Goal: Transaction & Acquisition: Purchase product/service

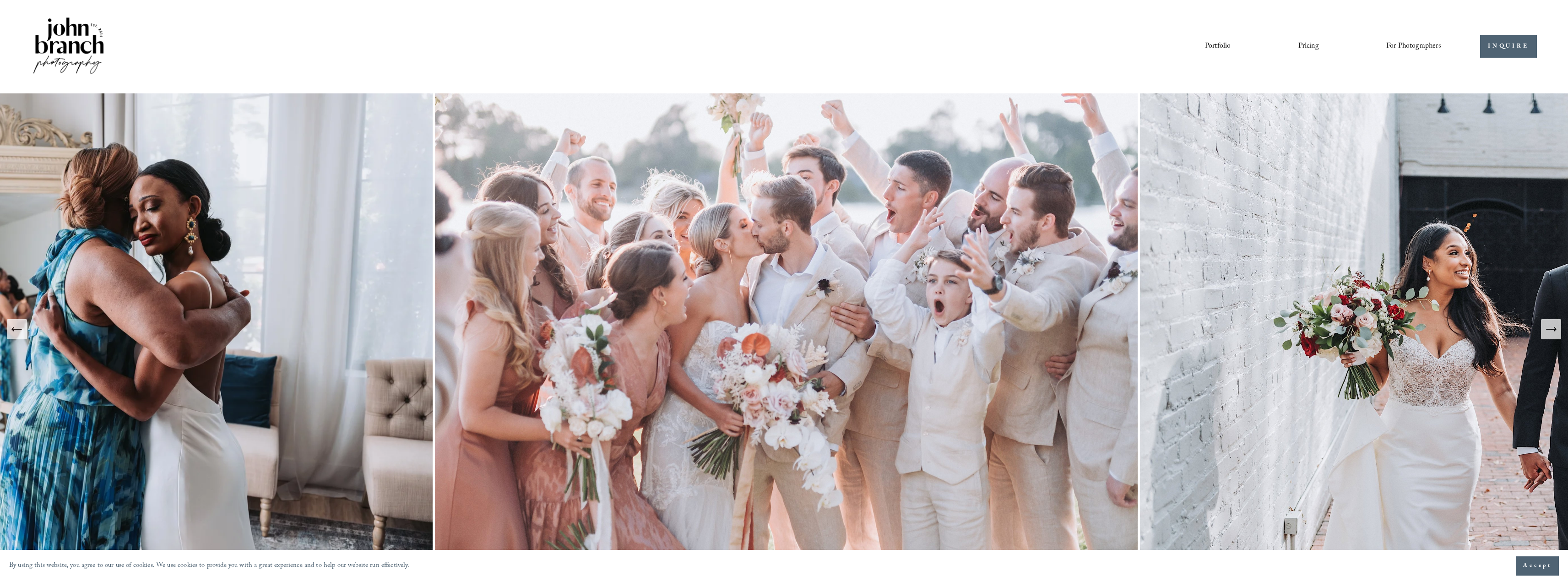
click at [1298, 42] on link "Pricing" at bounding box center [1309, 47] width 21 height 16
click at [821, 362] on img at bounding box center [786, 329] width 707 height 472
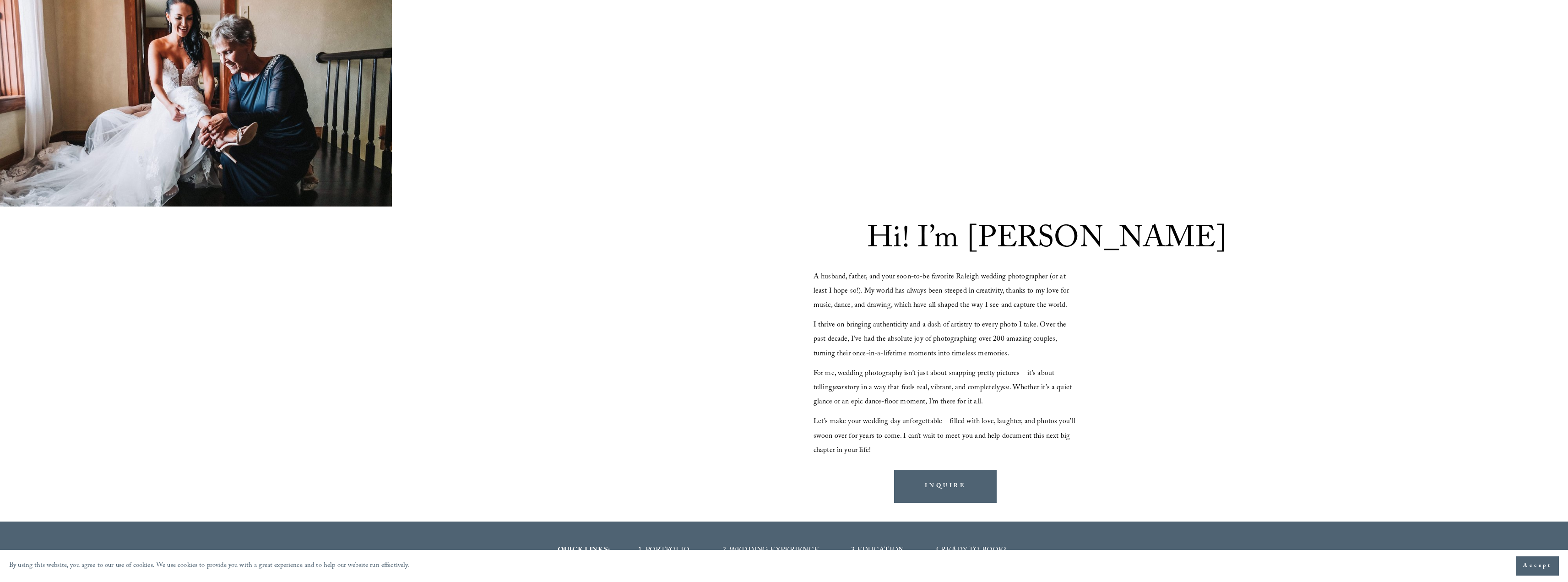
scroll to position [1328, 0]
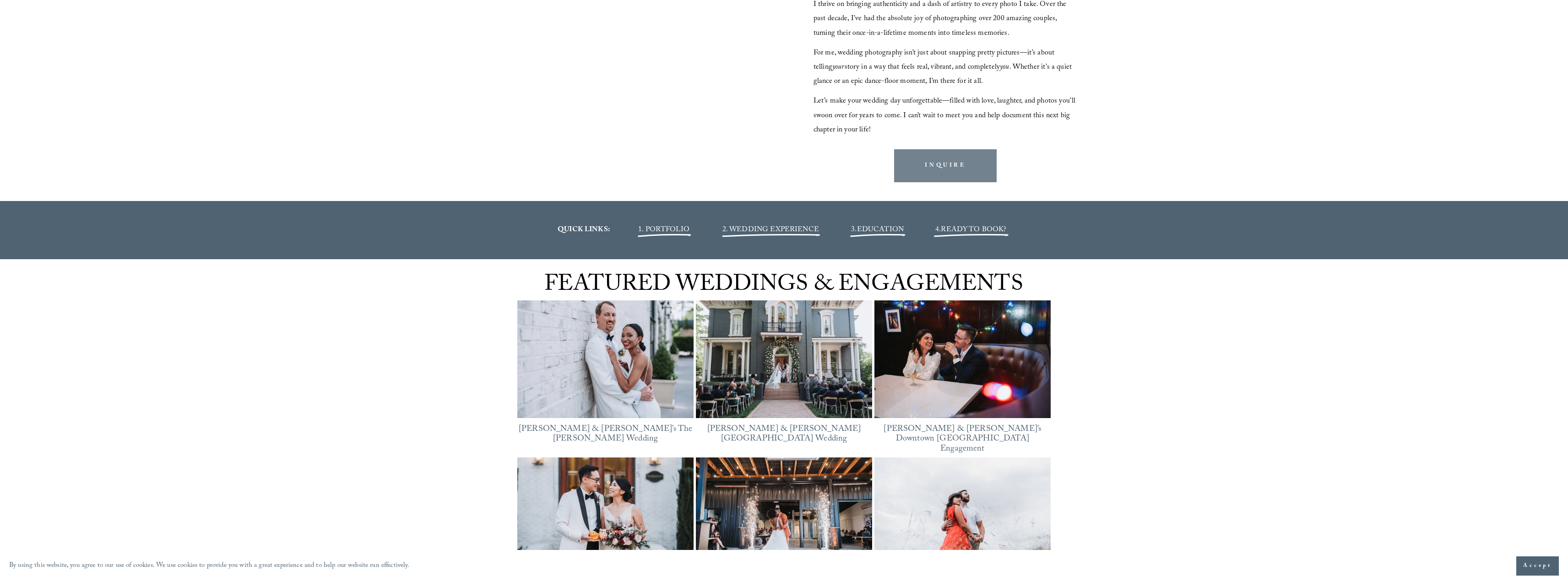
click at [956, 158] on link "INQUIRE" at bounding box center [945, 165] width 102 height 32
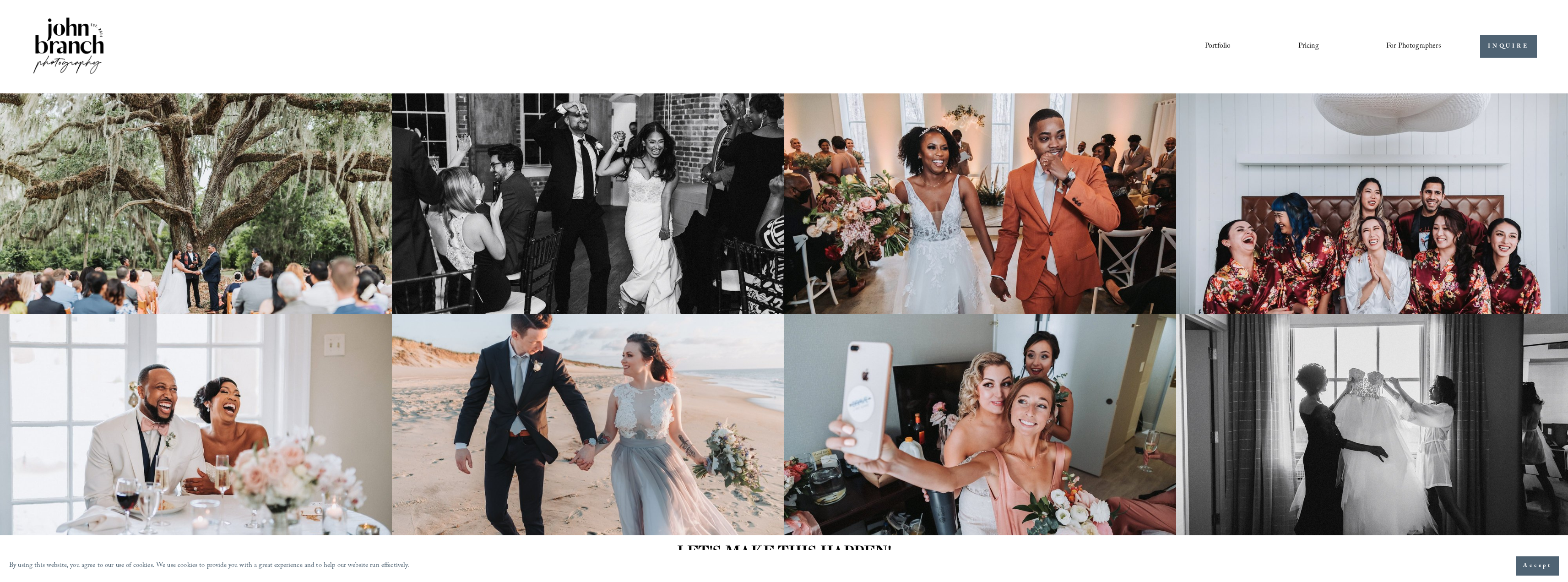
click at [1213, 44] on link "Portfolio" at bounding box center [1218, 47] width 26 height 16
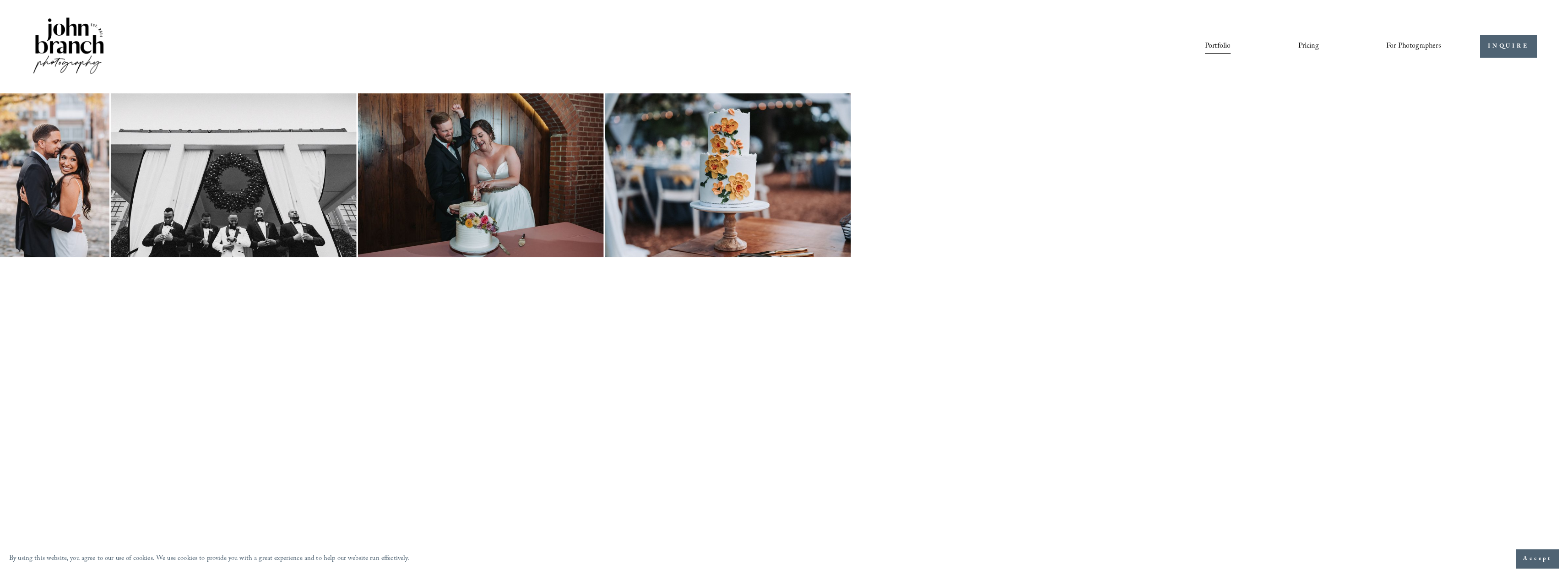
click at [1406, 43] on span "For Photographers" at bounding box center [1413, 46] width 55 height 14
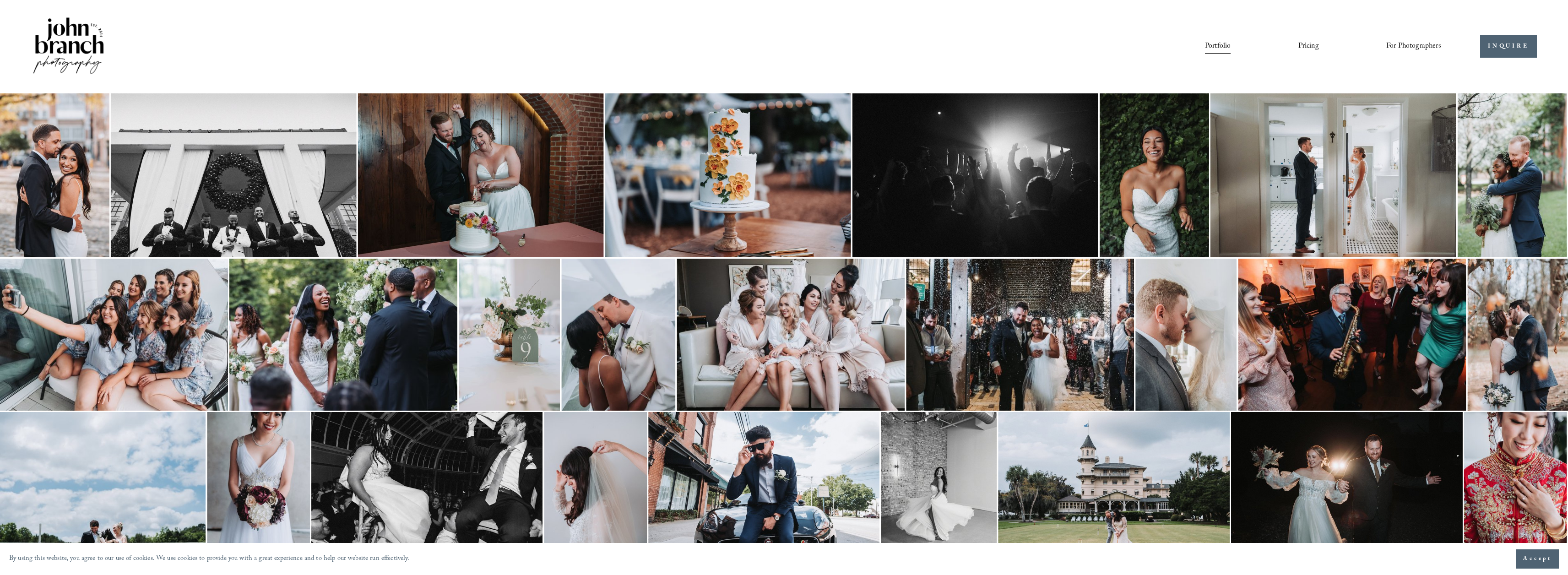
click at [0, 0] on span "Presets" at bounding box center [0, 0] width 0 height 0
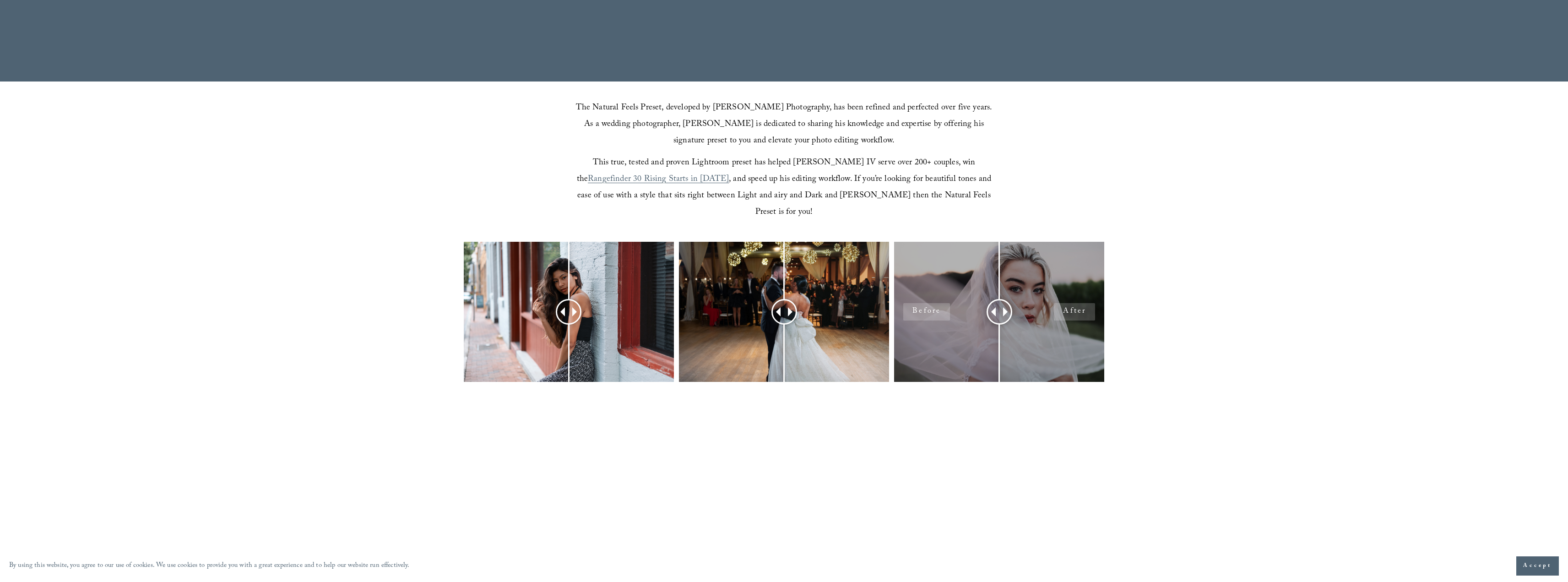
scroll to position [366, 0]
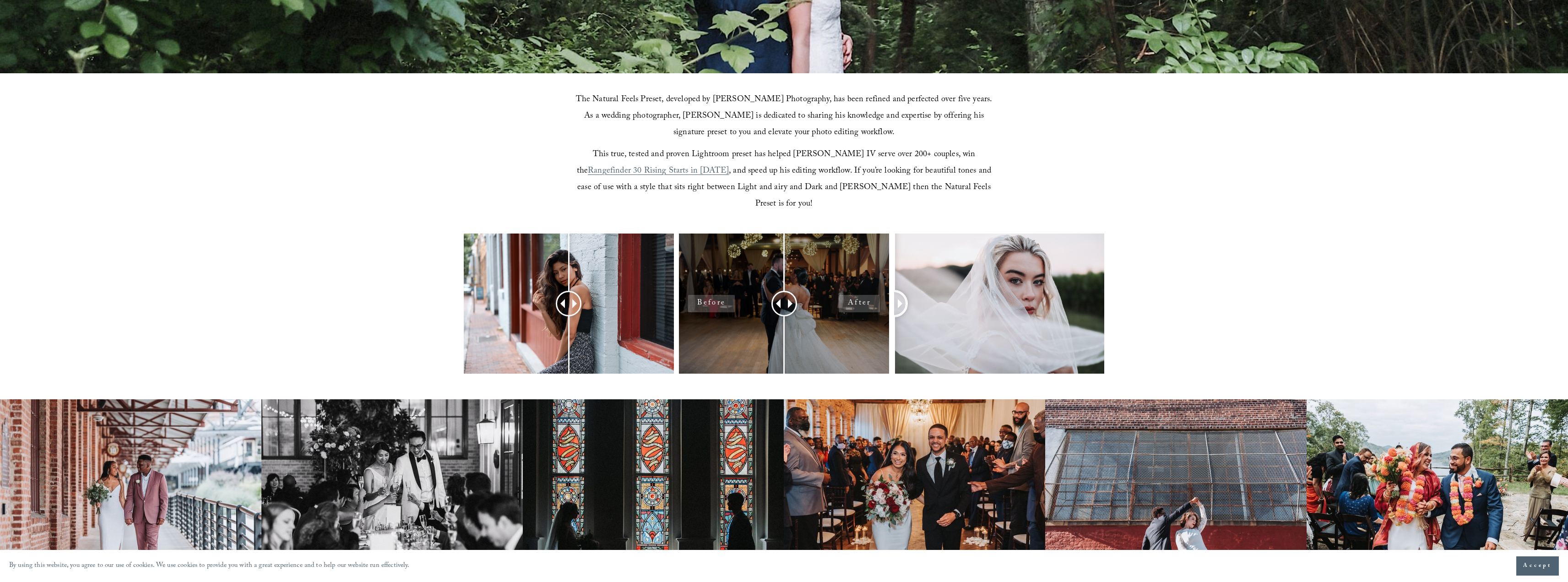
drag, startPoint x: 998, startPoint y: 282, endPoint x: 820, endPoint y: 267, distance: 178.6
click at [820, 267] on div at bounding box center [784, 316] width 1568 height 164
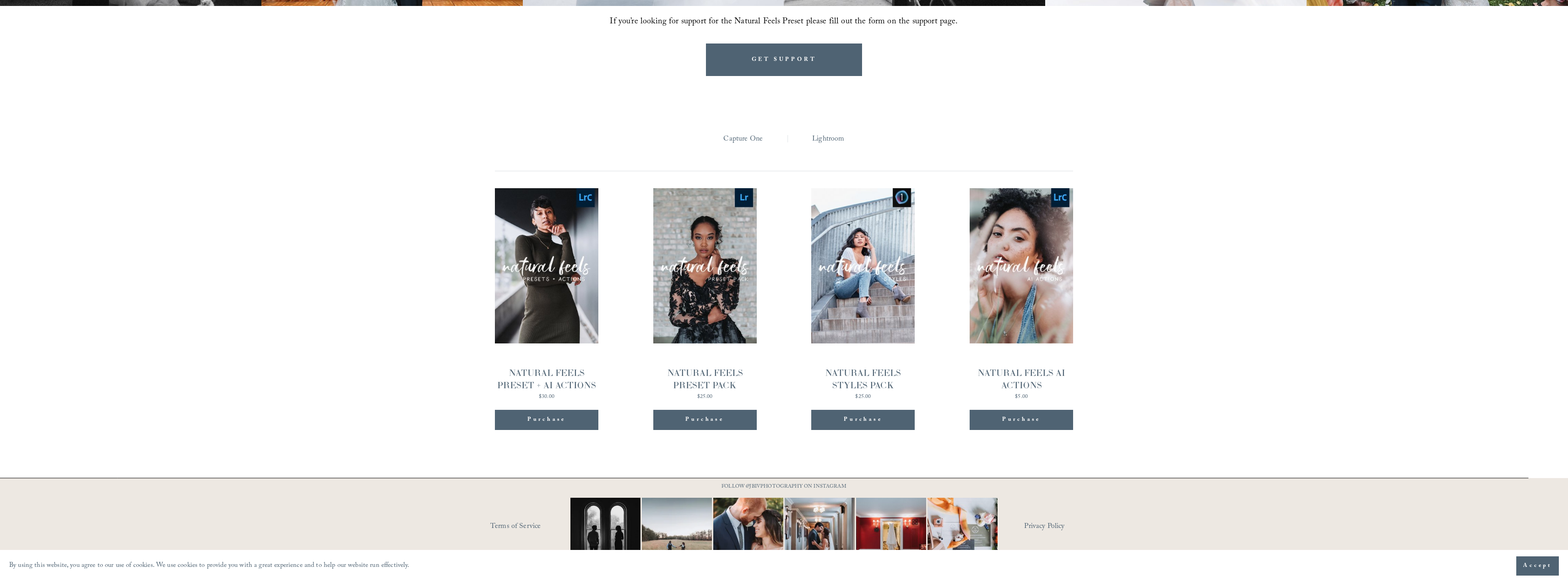
scroll to position [1158, 0]
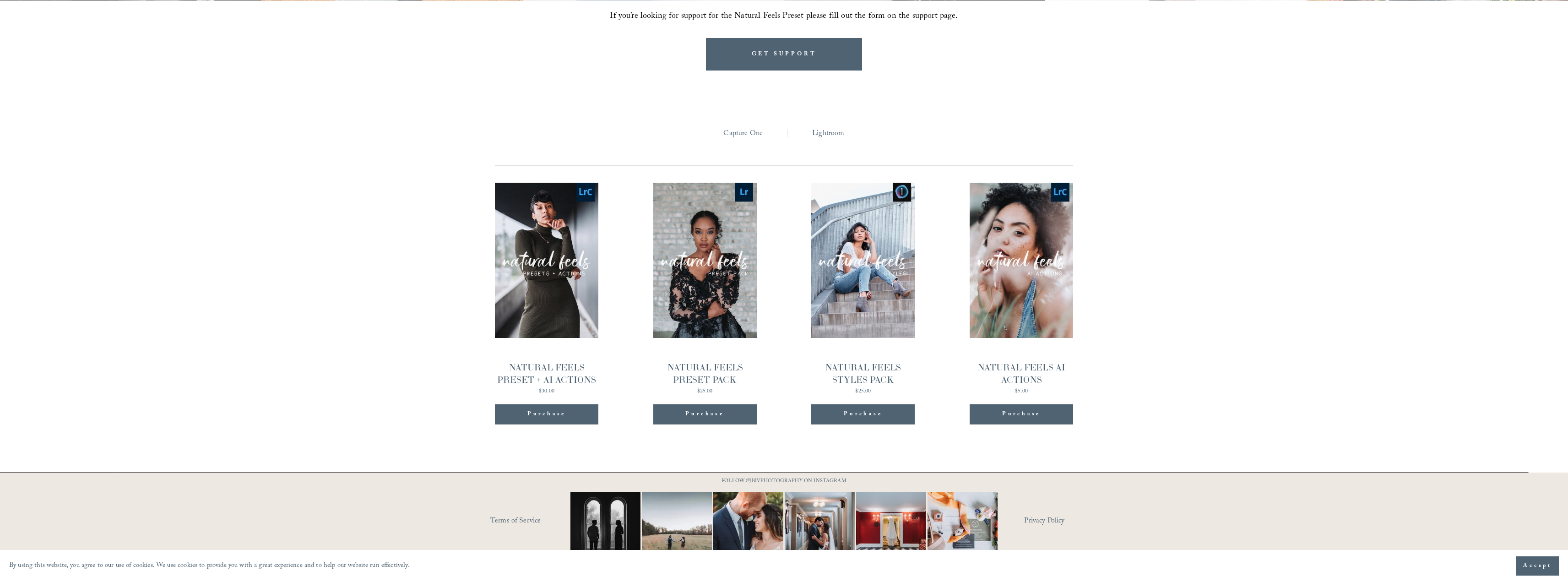
click at [548, 293] on link "Quick View NATURAL FEELS PRESET + AI ACTIONS $30.00" at bounding box center [547, 288] width 103 height 211
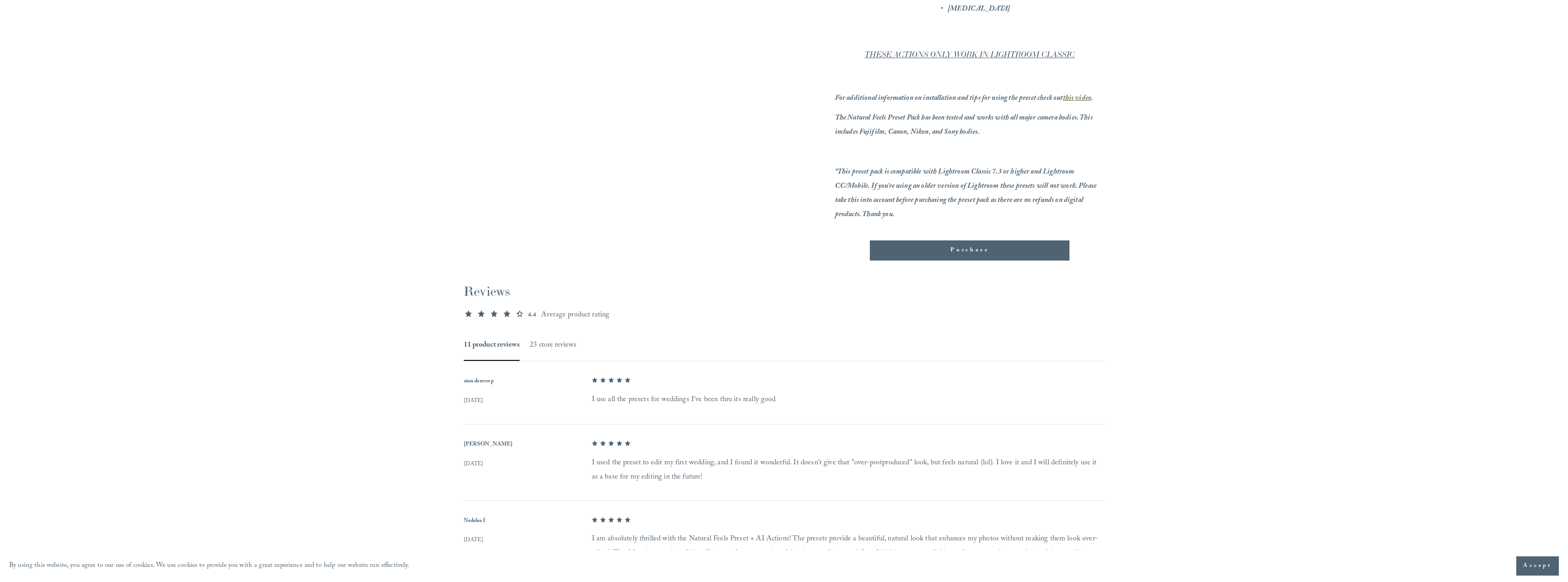
scroll to position [705, 0]
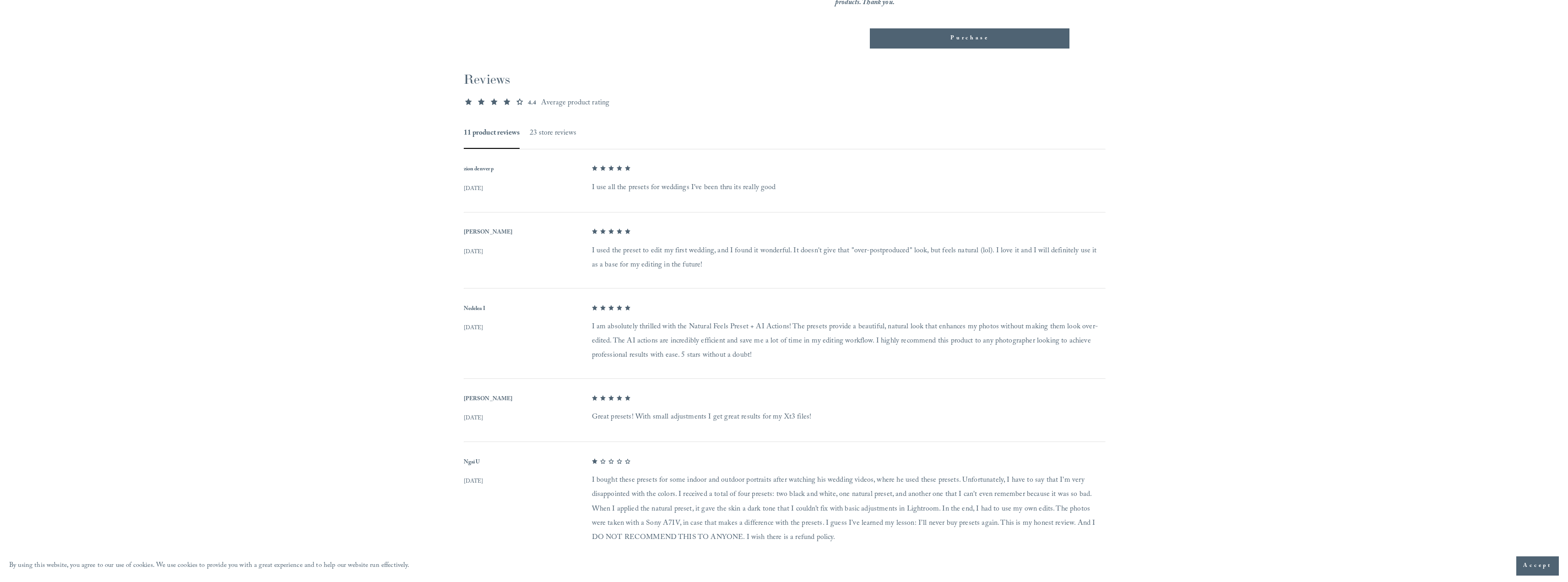
click at [570, 135] on button "23 store reviews" at bounding box center [553, 133] width 47 height 13
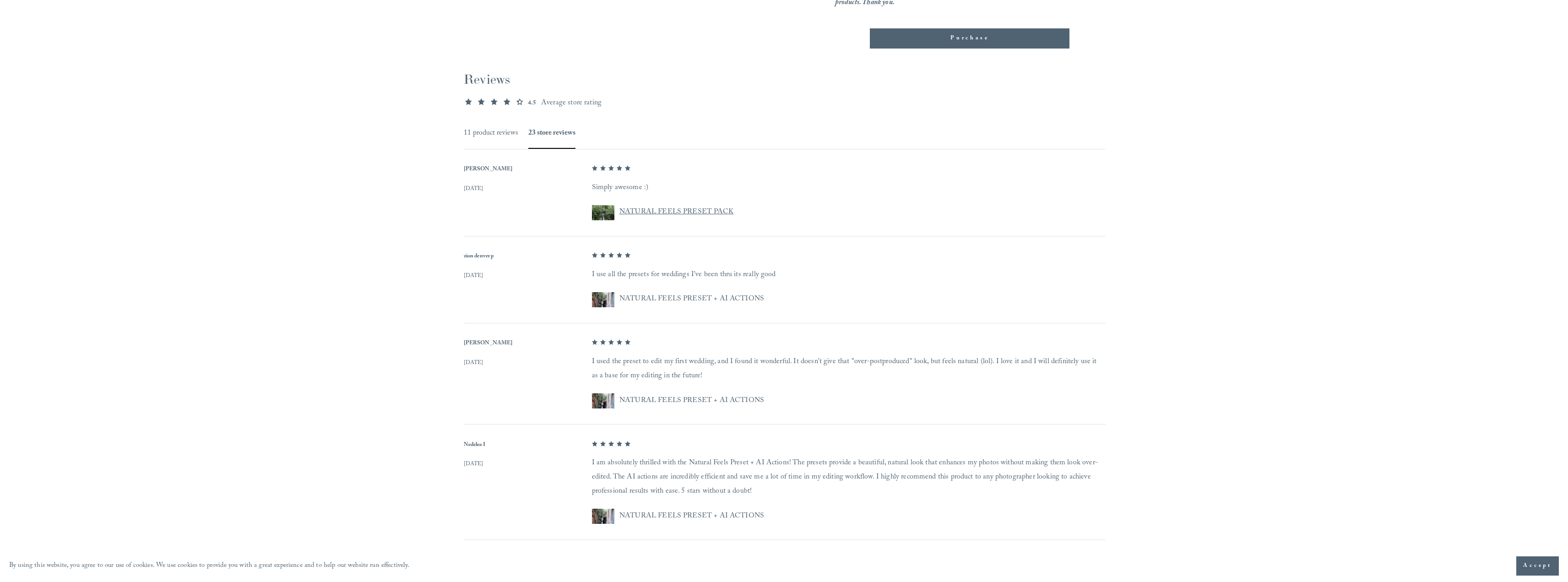
click at [475, 134] on button "11 product reviews" at bounding box center [491, 133] width 55 height 13
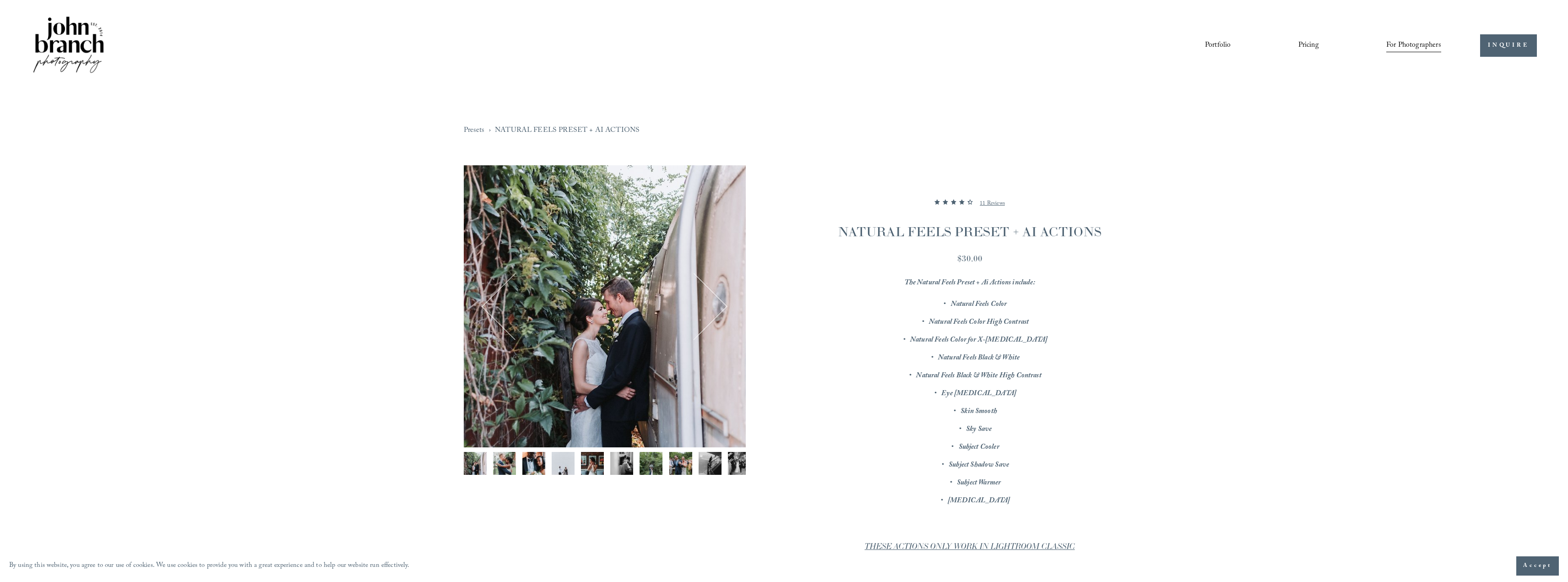
scroll to position [0, 0]
